Goal: Information Seeking & Learning: Learn about a topic

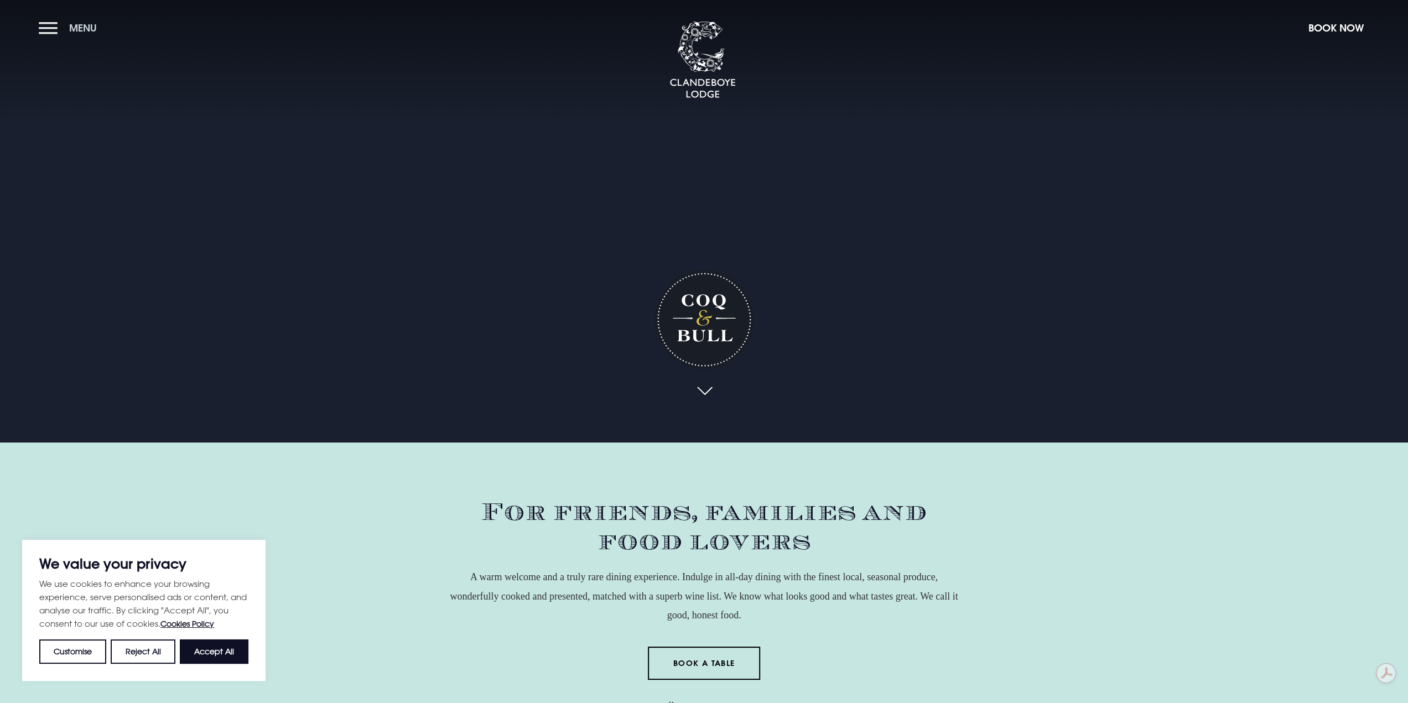
click at [53, 25] on button "Menu" at bounding box center [71, 28] width 64 height 24
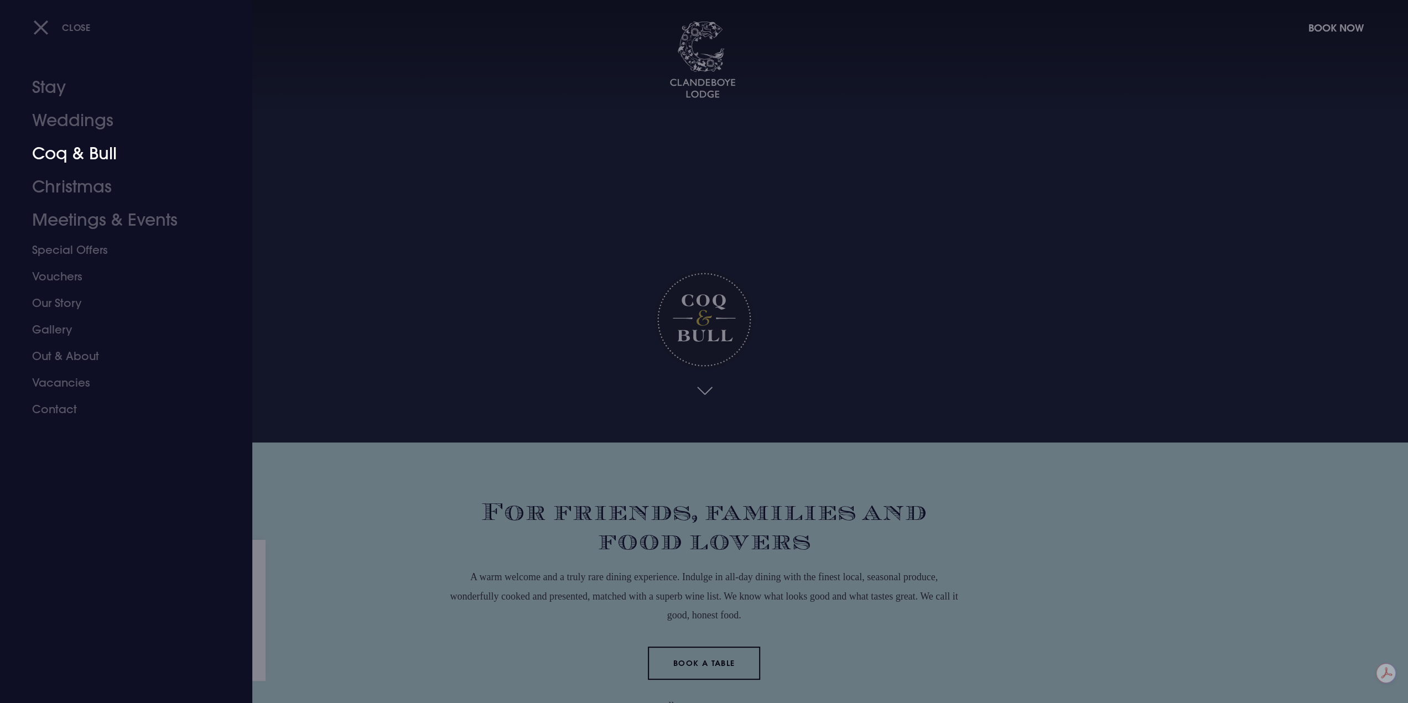
click at [92, 152] on link "Coq & Bull" at bounding box center [119, 153] width 175 height 33
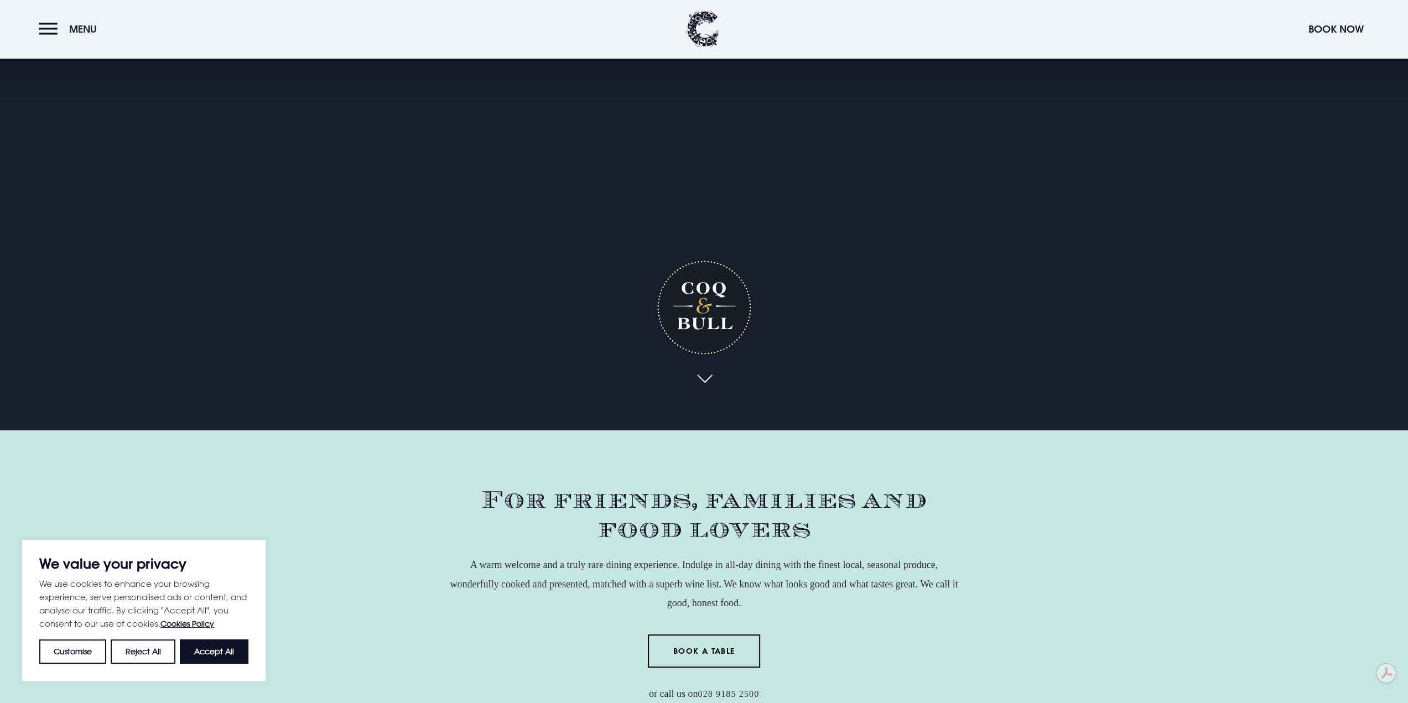
scroll to position [221, 0]
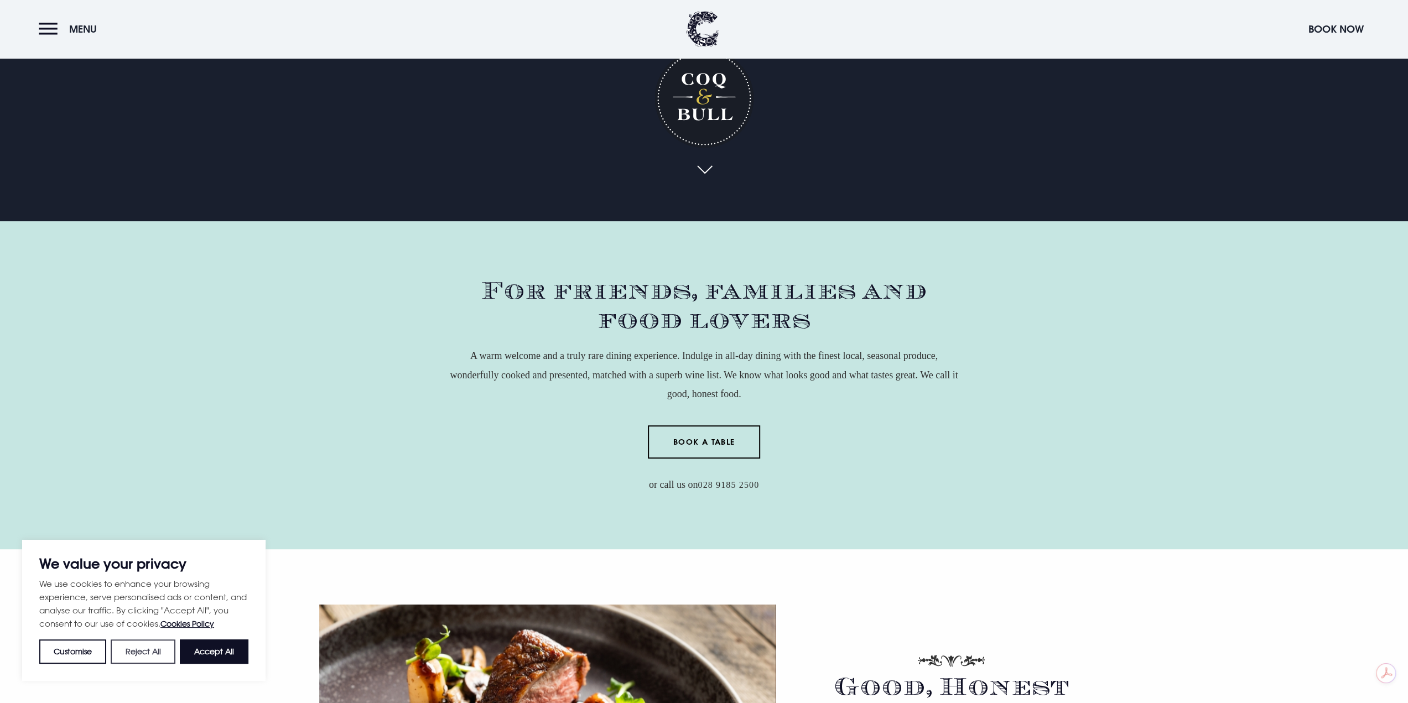
click at [157, 657] on button "Reject All" at bounding box center [143, 652] width 64 height 24
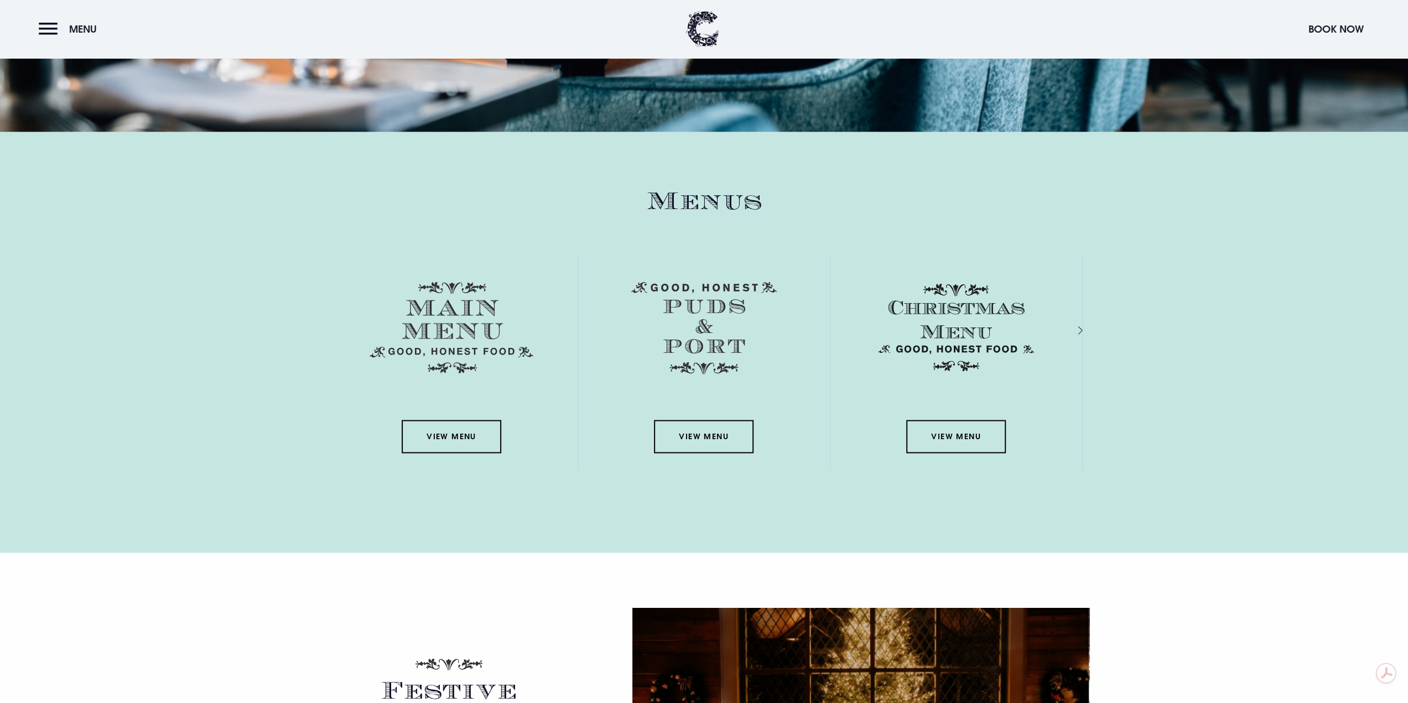
scroll to position [1549, 0]
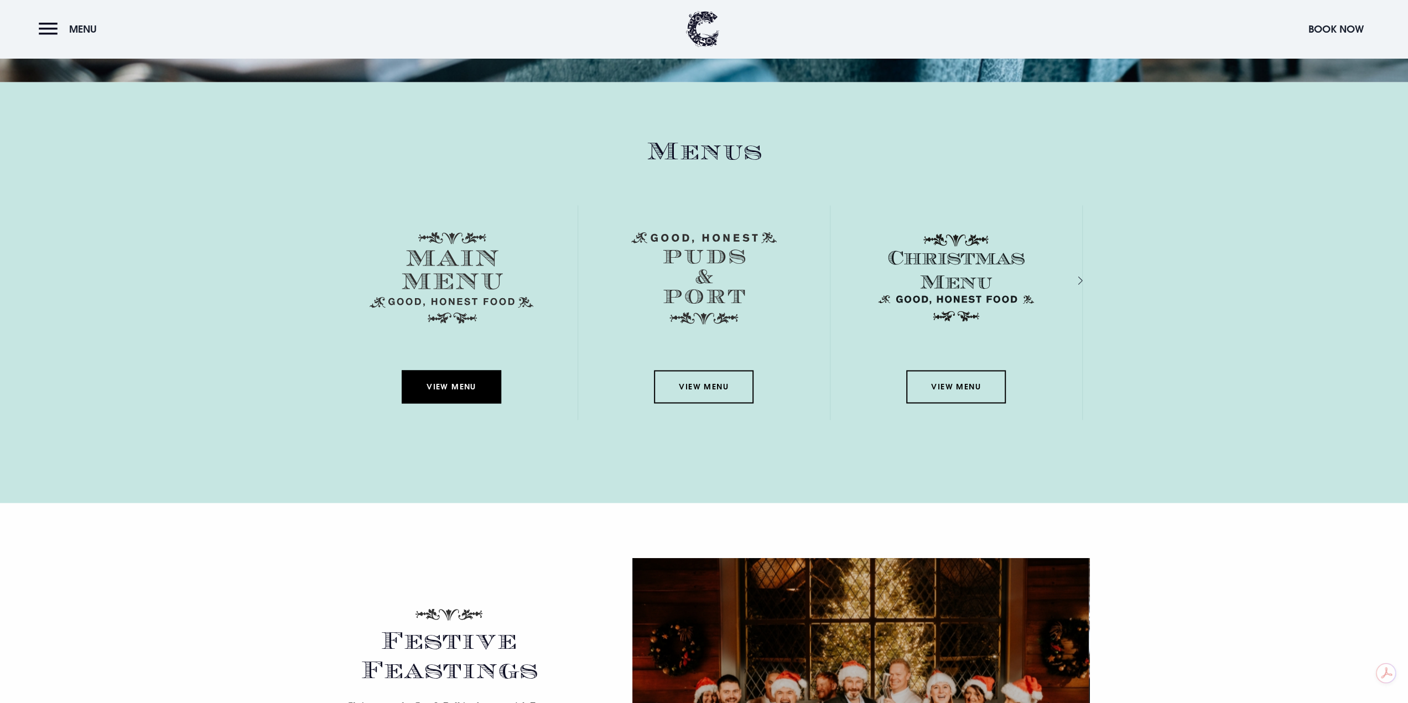
click at [461, 393] on link "View Menu" at bounding box center [452, 386] width 100 height 33
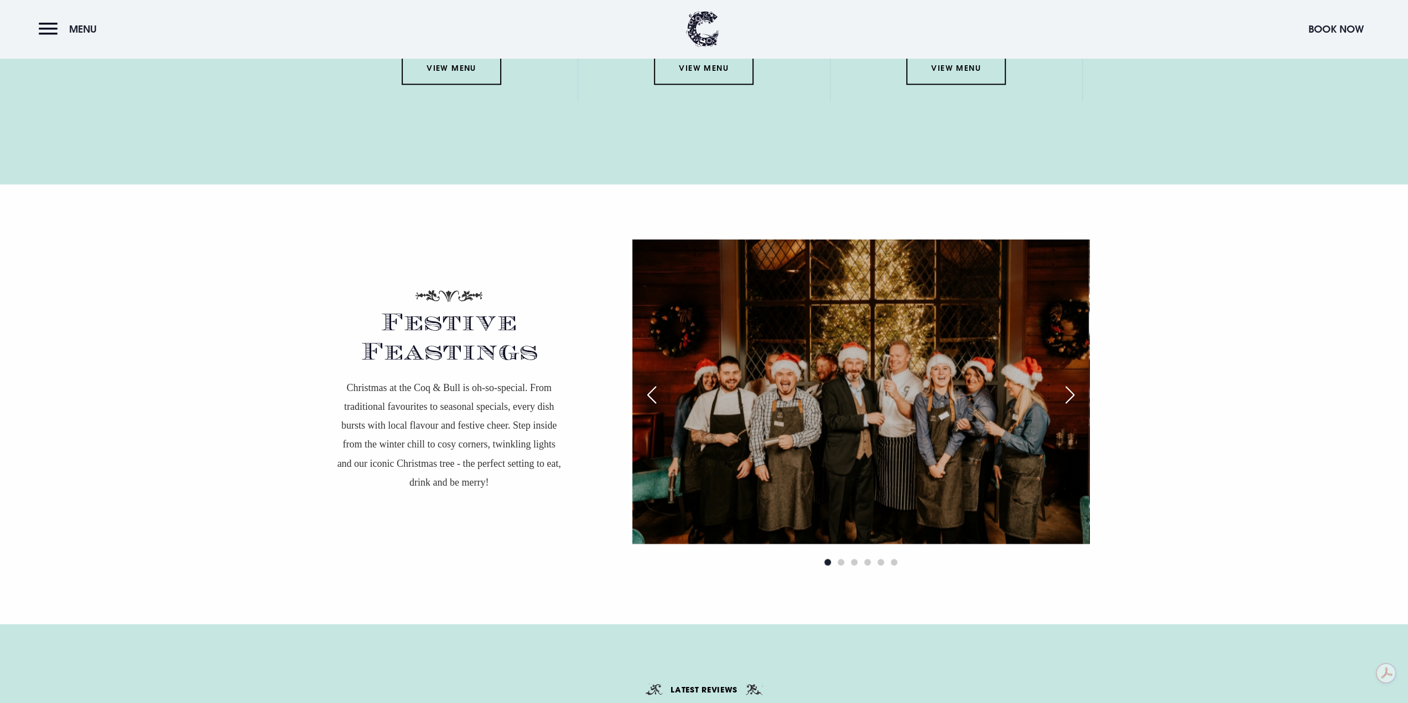
scroll to position [1328, 0]
